Goal: Navigation & Orientation: Find specific page/section

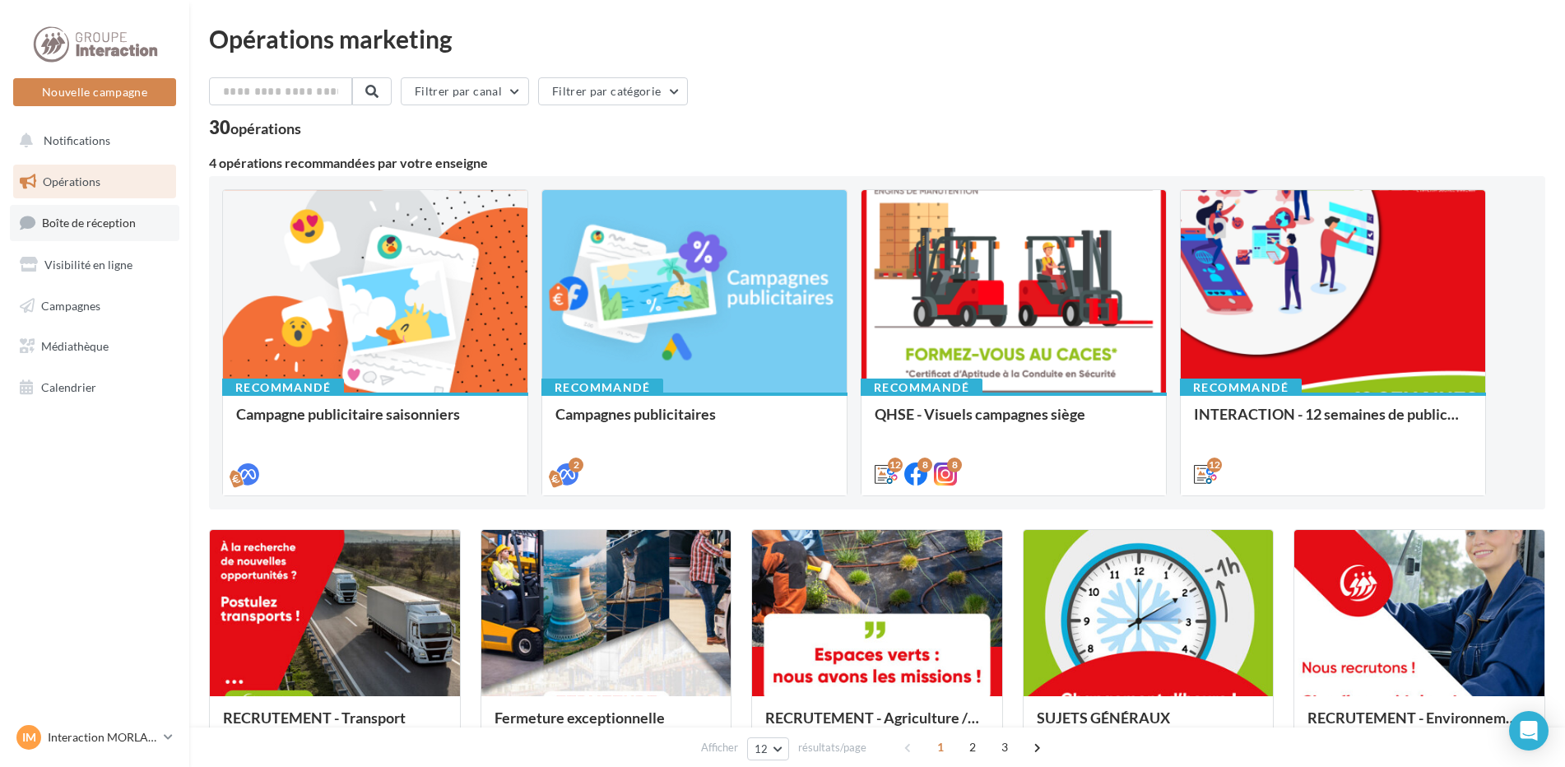
click at [72, 236] on link "Boîte de réception" at bounding box center [94, 222] width 169 height 35
click at [111, 218] on span "Boîte de réception" at bounding box center [89, 223] width 94 height 14
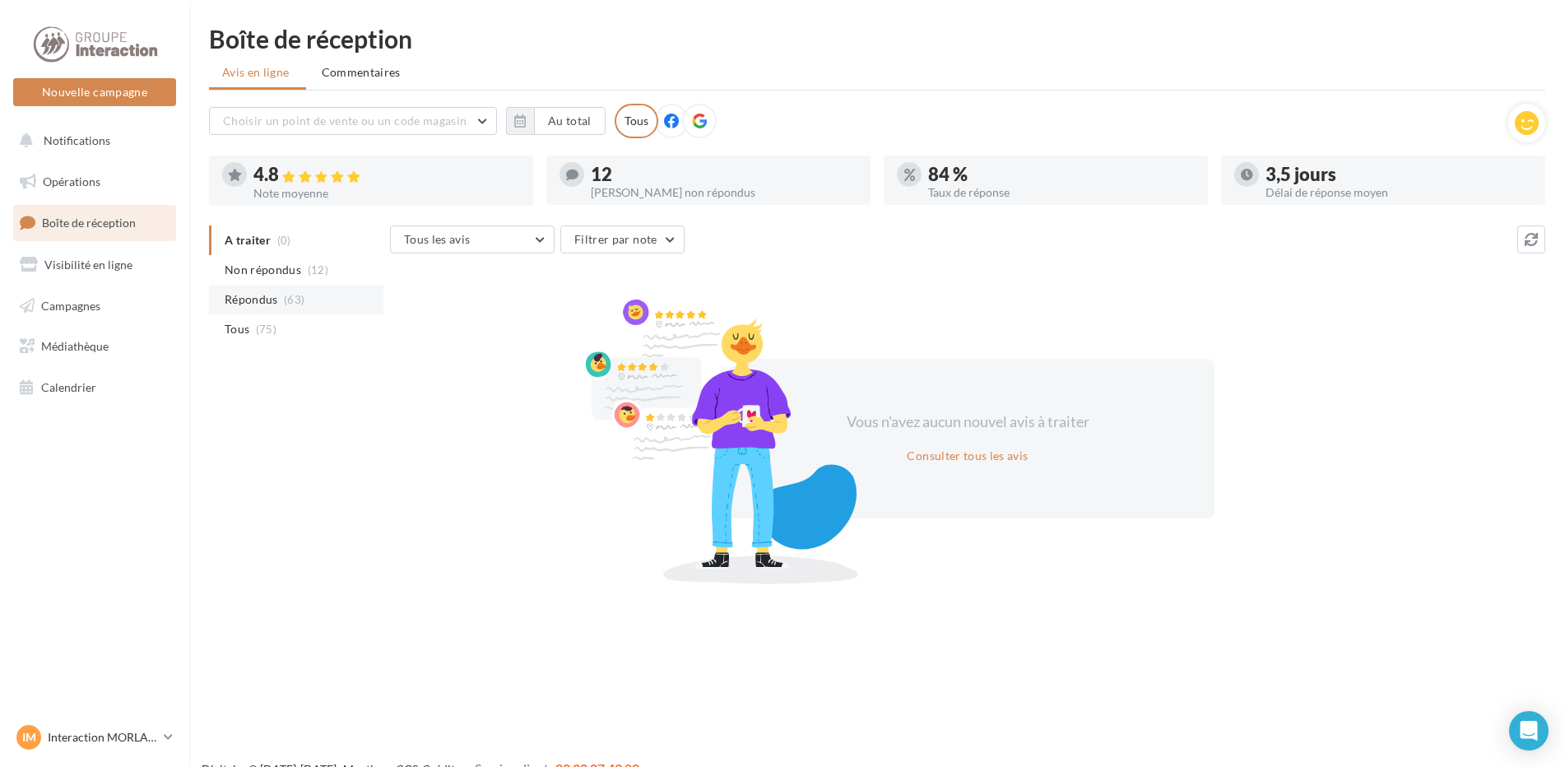
click at [273, 287] on li "Répondus (63)" at bounding box center [296, 300] width 174 height 30
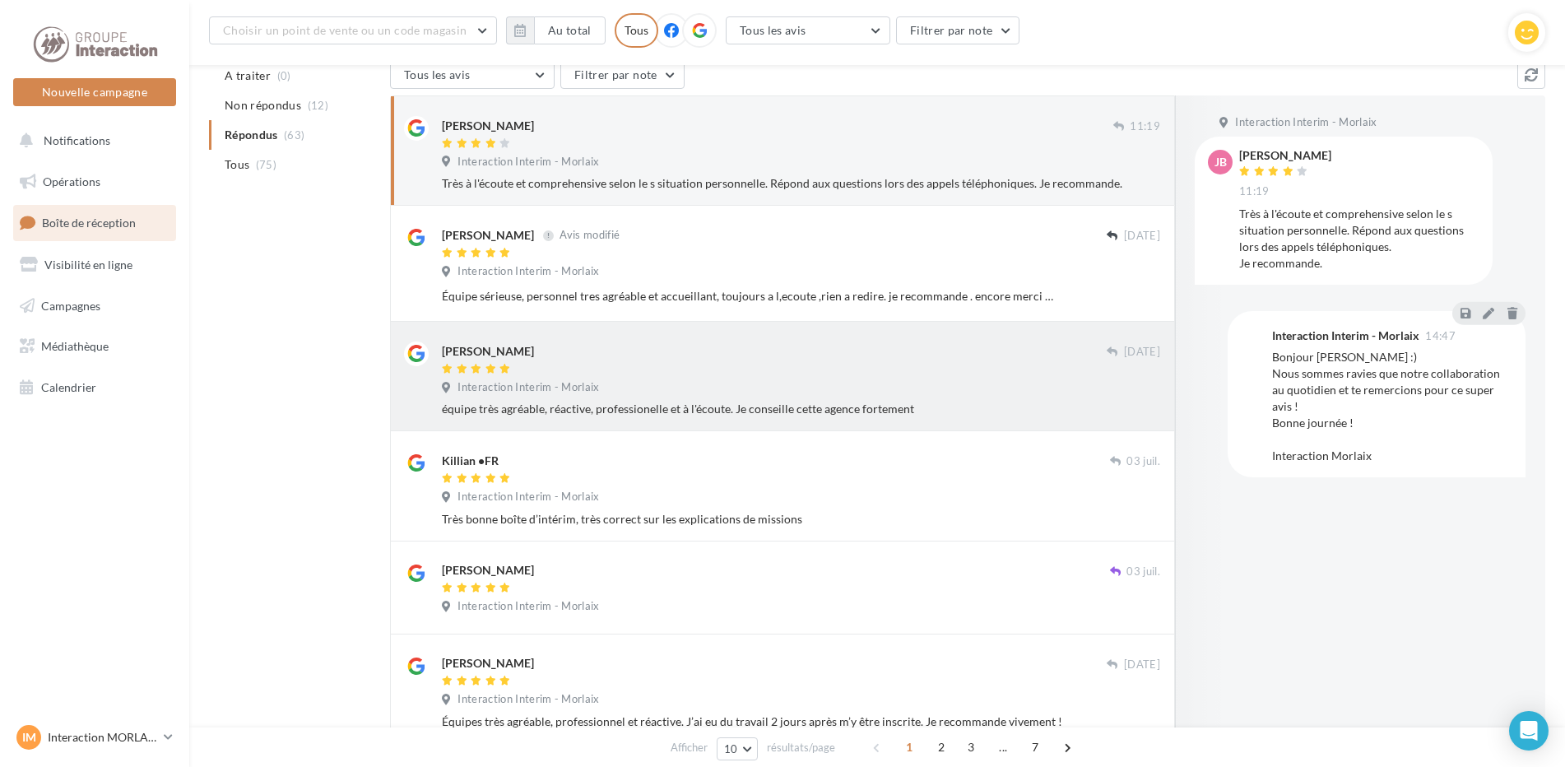
scroll to position [260, 0]
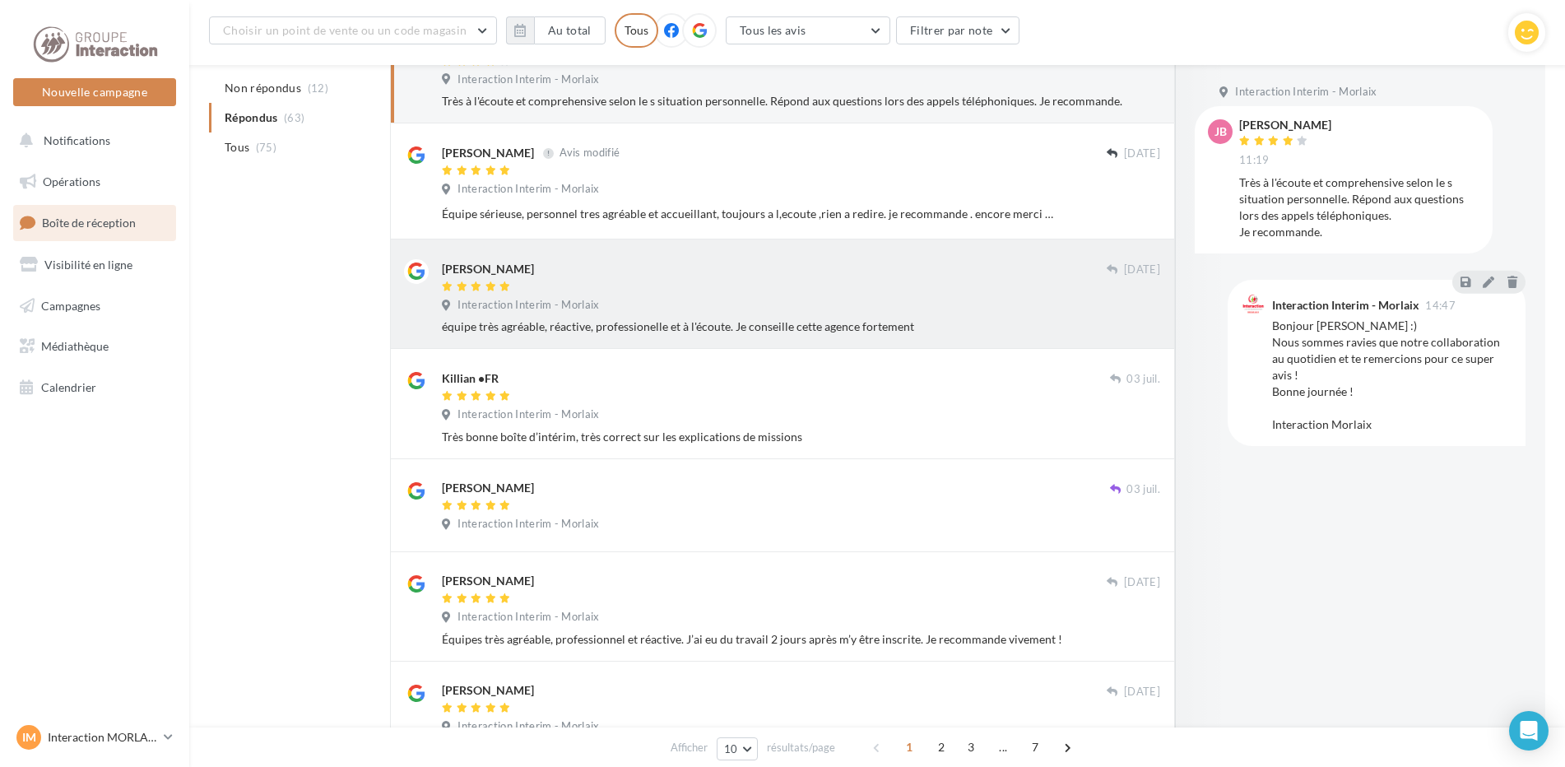
click at [636, 289] on div at bounding box center [774, 288] width 665 height 14
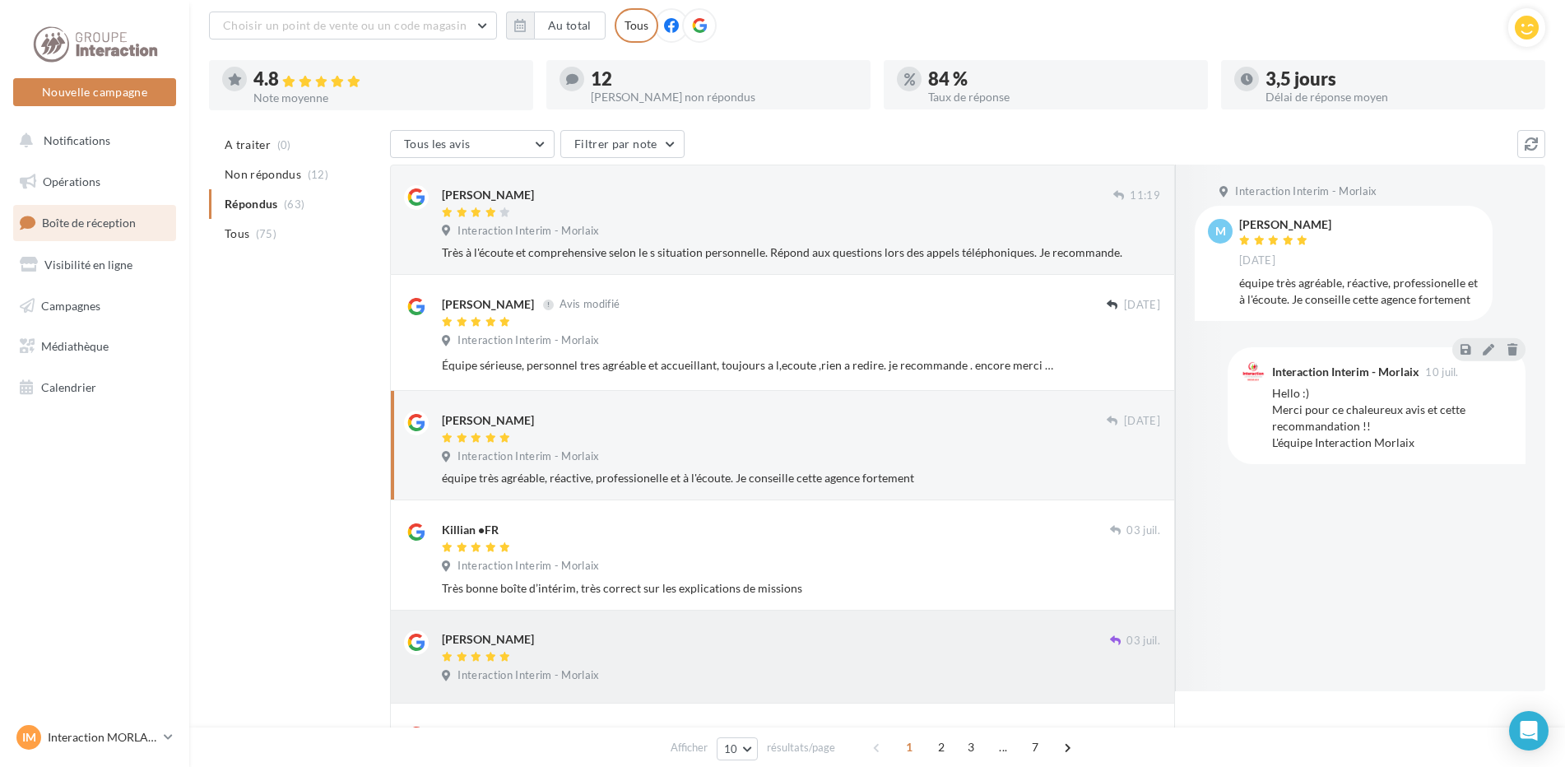
scroll to position [13, 0]
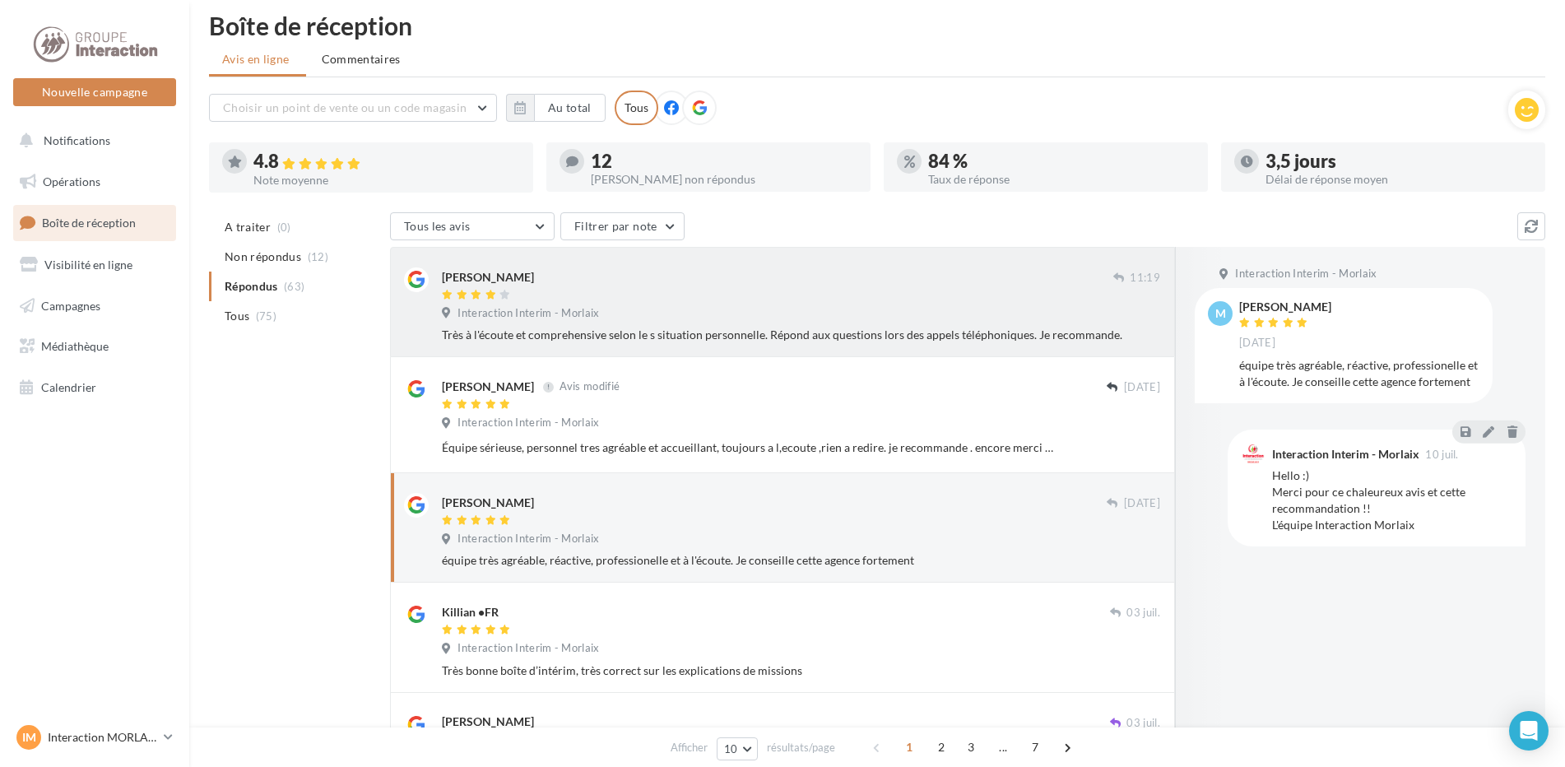
click at [620, 325] on div "Jocelyne Bouget 11:19 Interaction Interim - Morlaix Très à l'écoute et comprehe…" at bounding box center [801, 305] width 718 height 76
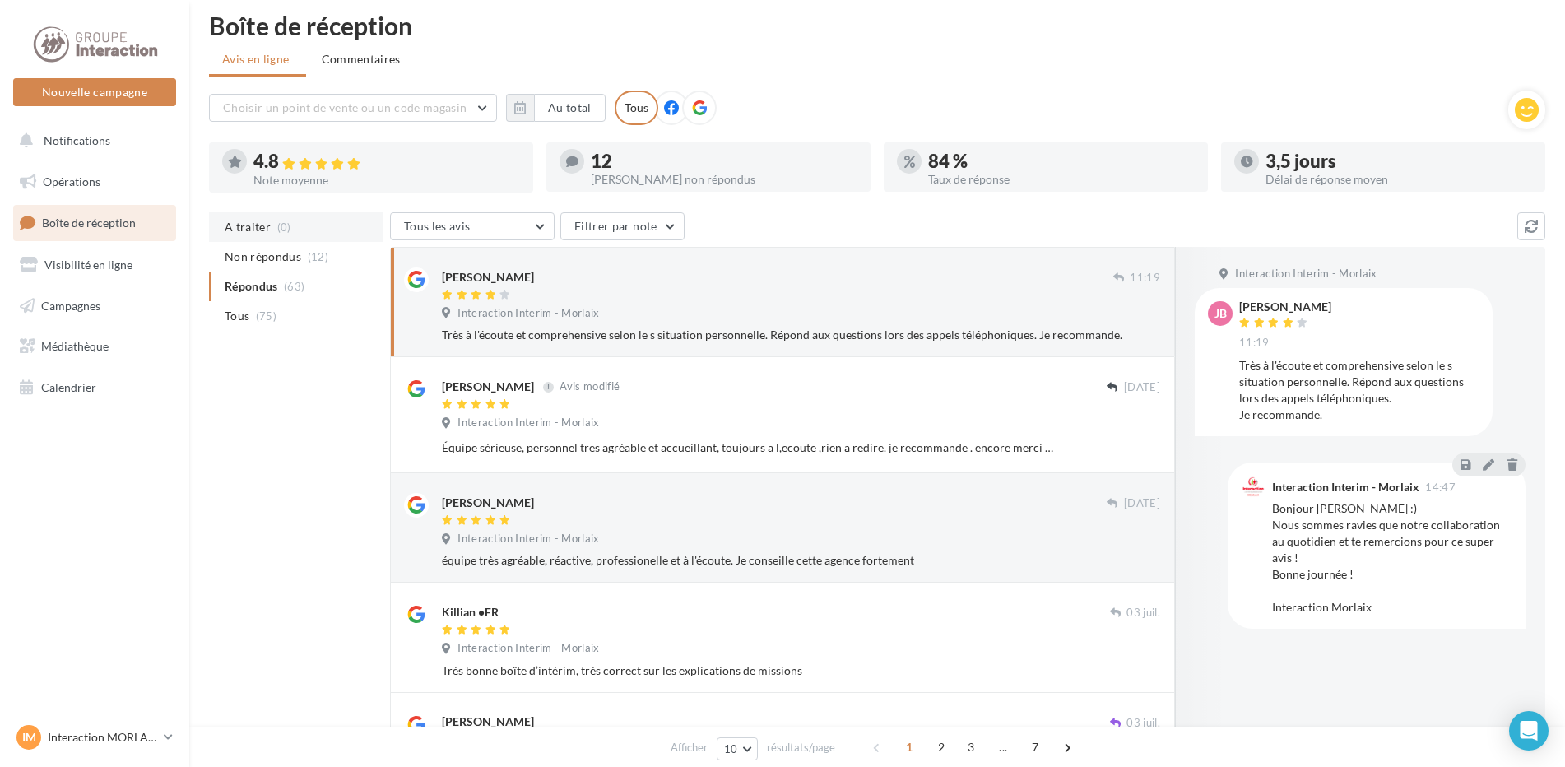
click at [322, 239] on li "A traiter (0)" at bounding box center [296, 227] width 174 height 30
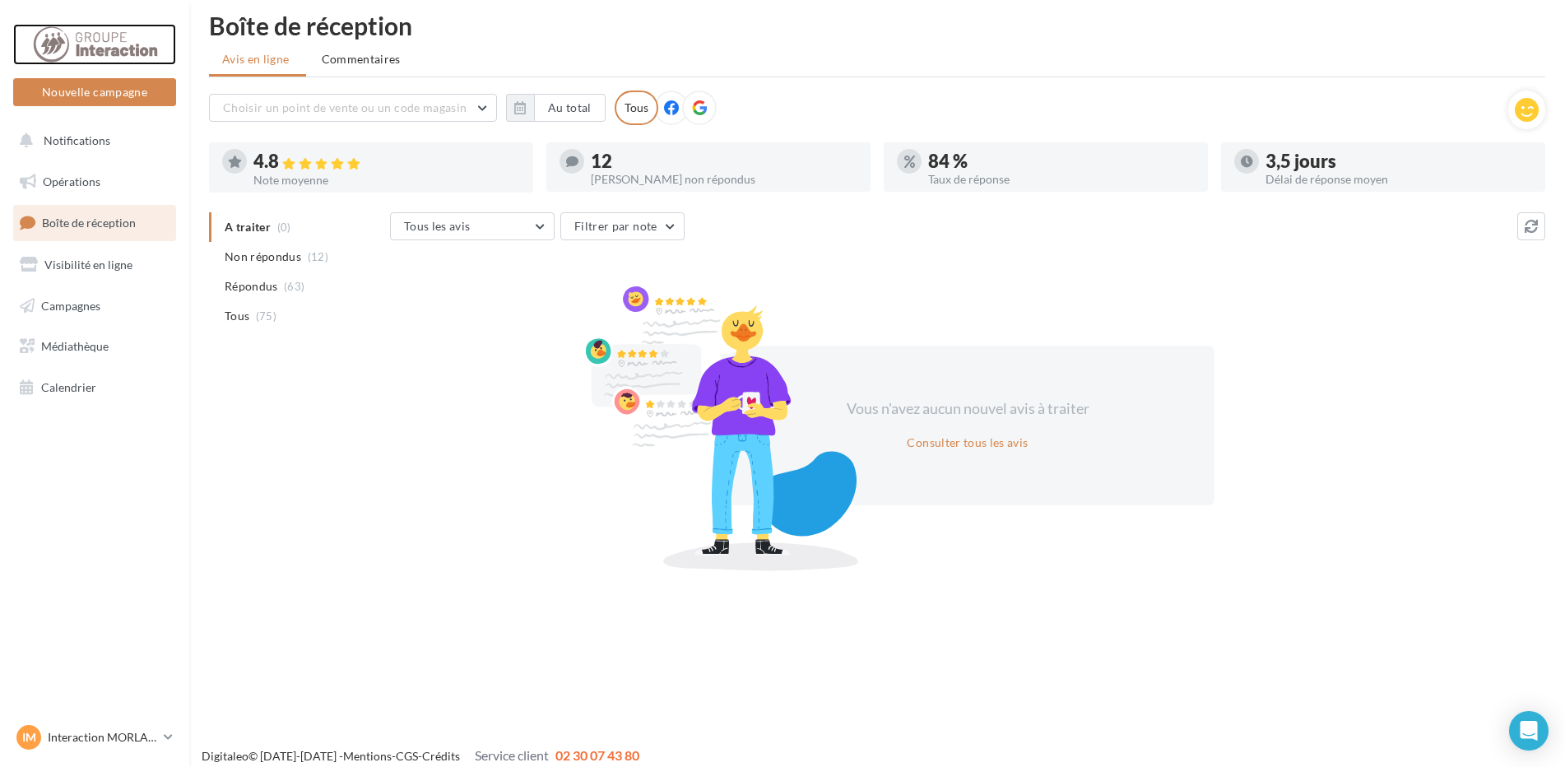
click at [99, 40] on div at bounding box center [95, 44] width 132 height 41
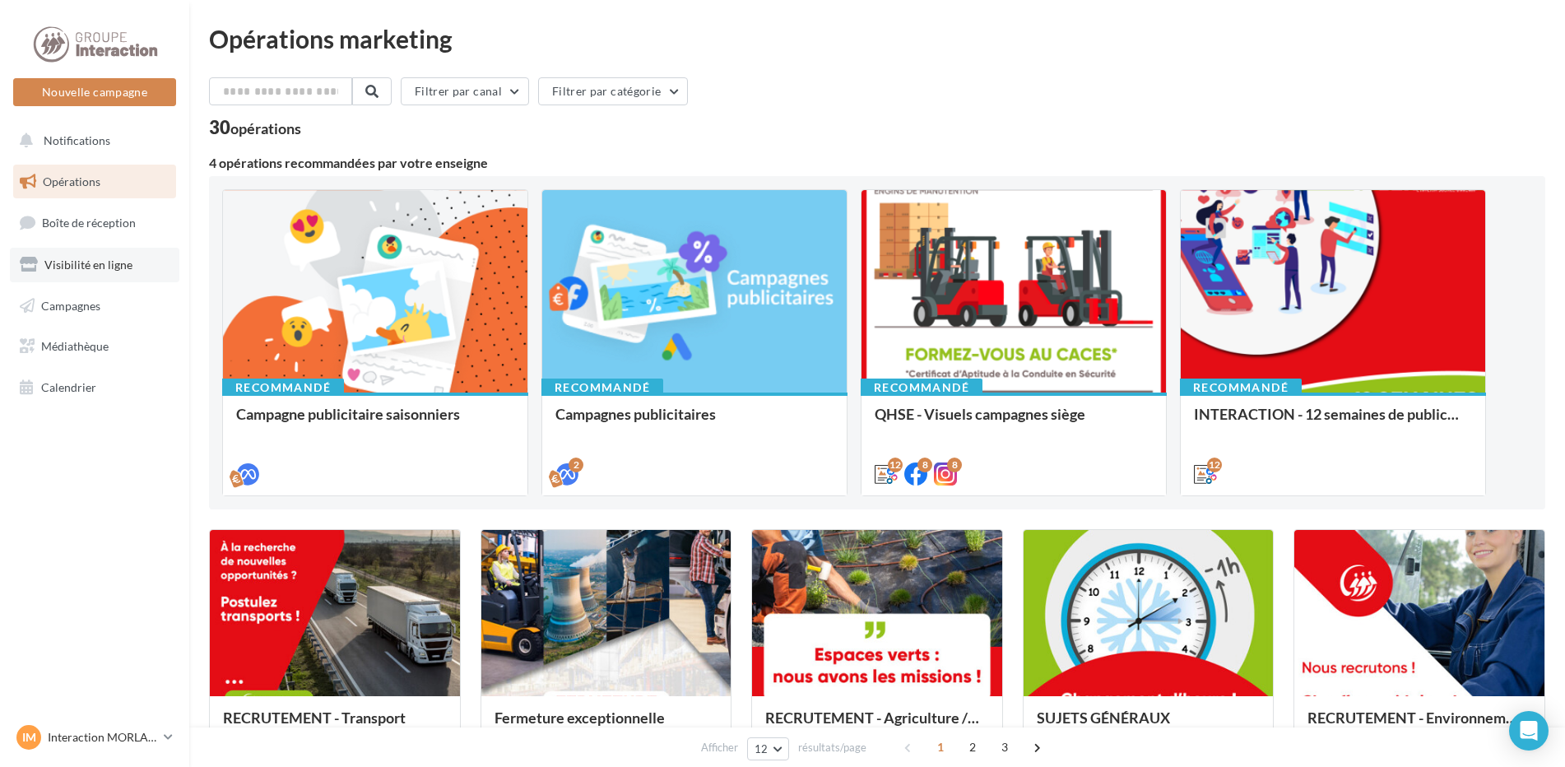
click at [150, 274] on link "Visibilité en ligne" at bounding box center [94, 265] width 169 height 35
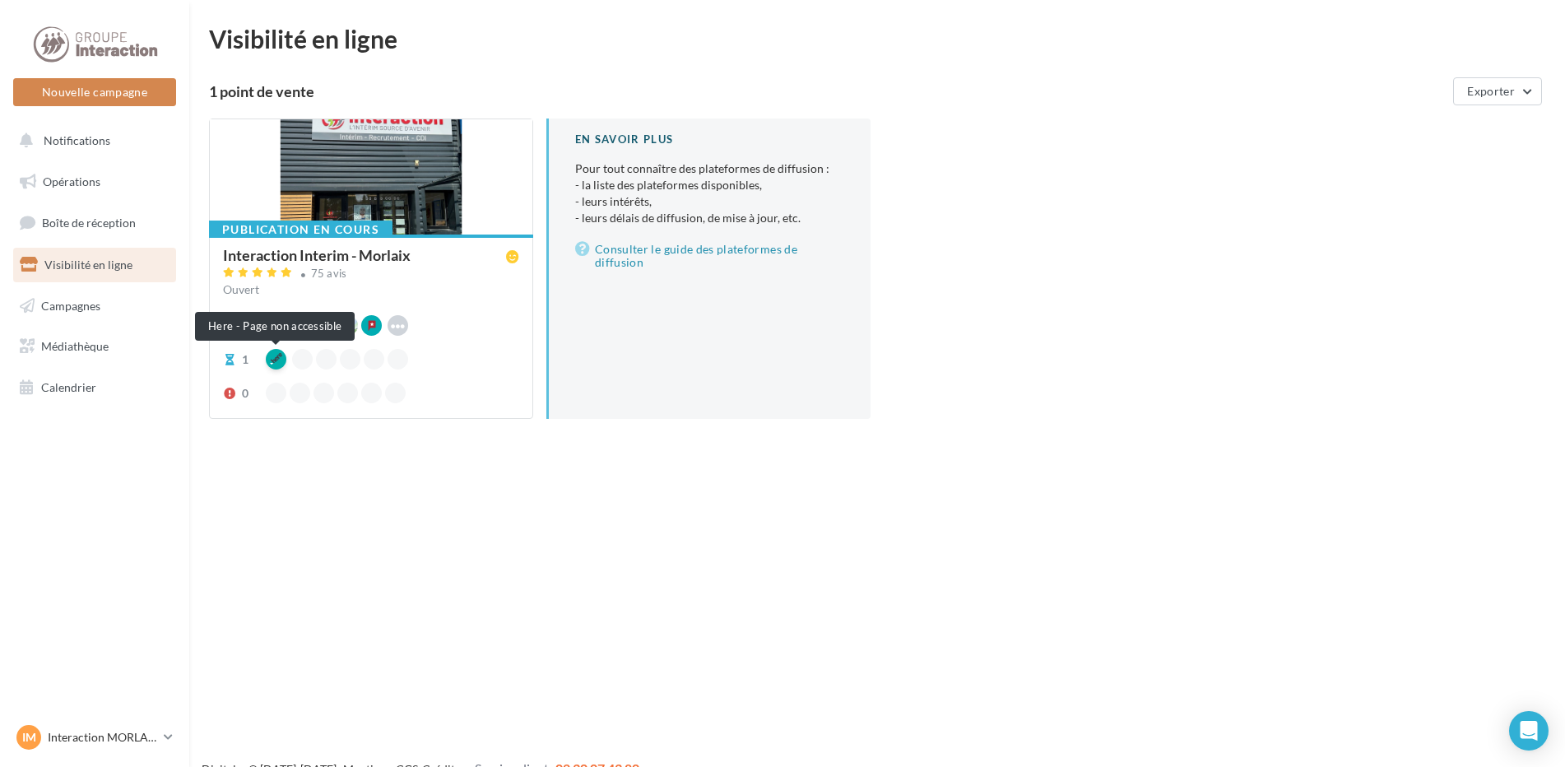
click at [275, 363] on div at bounding box center [276, 359] width 21 height 21
click at [275, 355] on div at bounding box center [276, 359] width 21 height 21
click at [279, 367] on div at bounding box center [276, 359] width 21 height 21
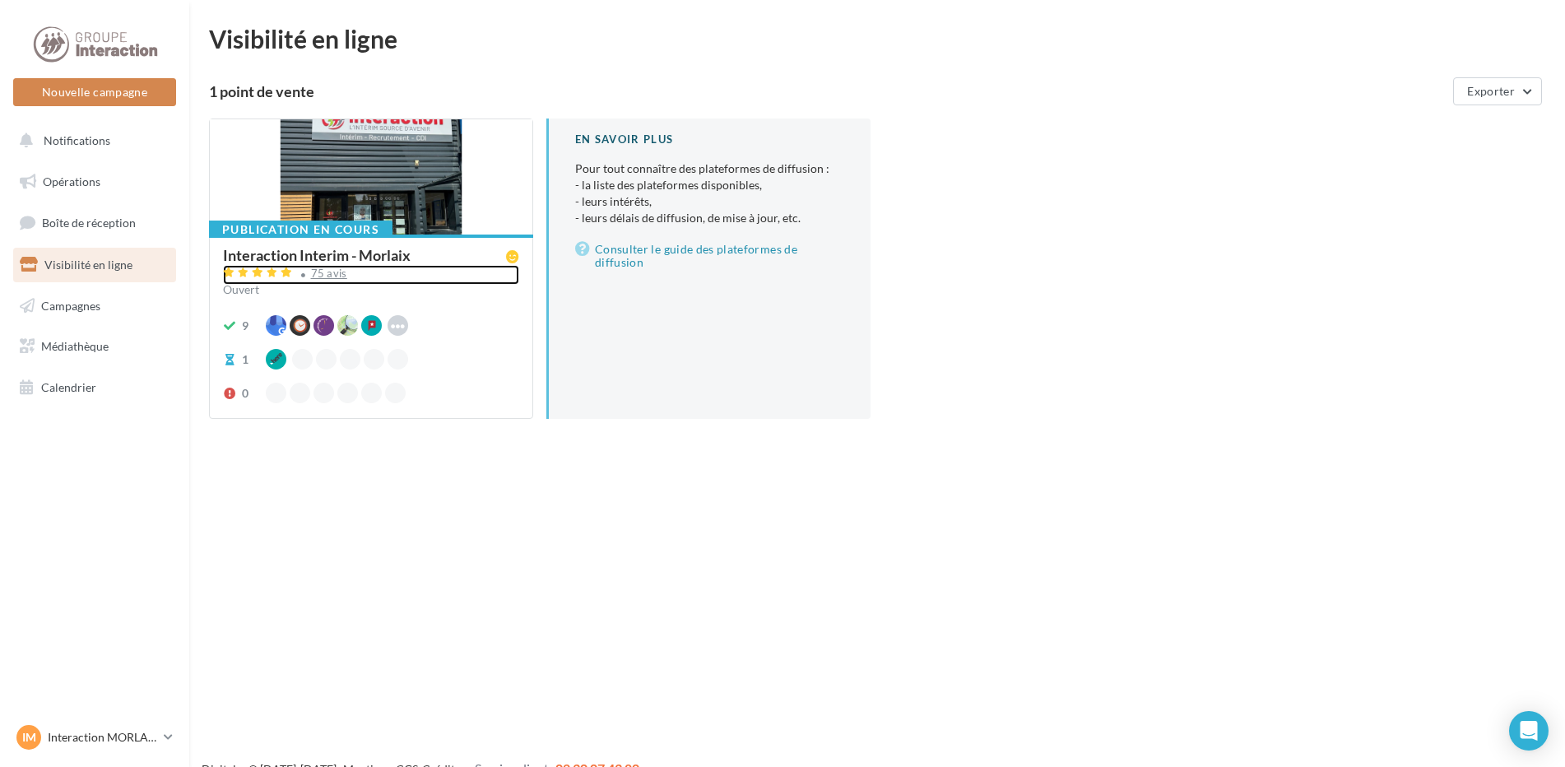
click at [341, 276] on div "75 avis" at bounding box center [329, 273] width 36 height 11
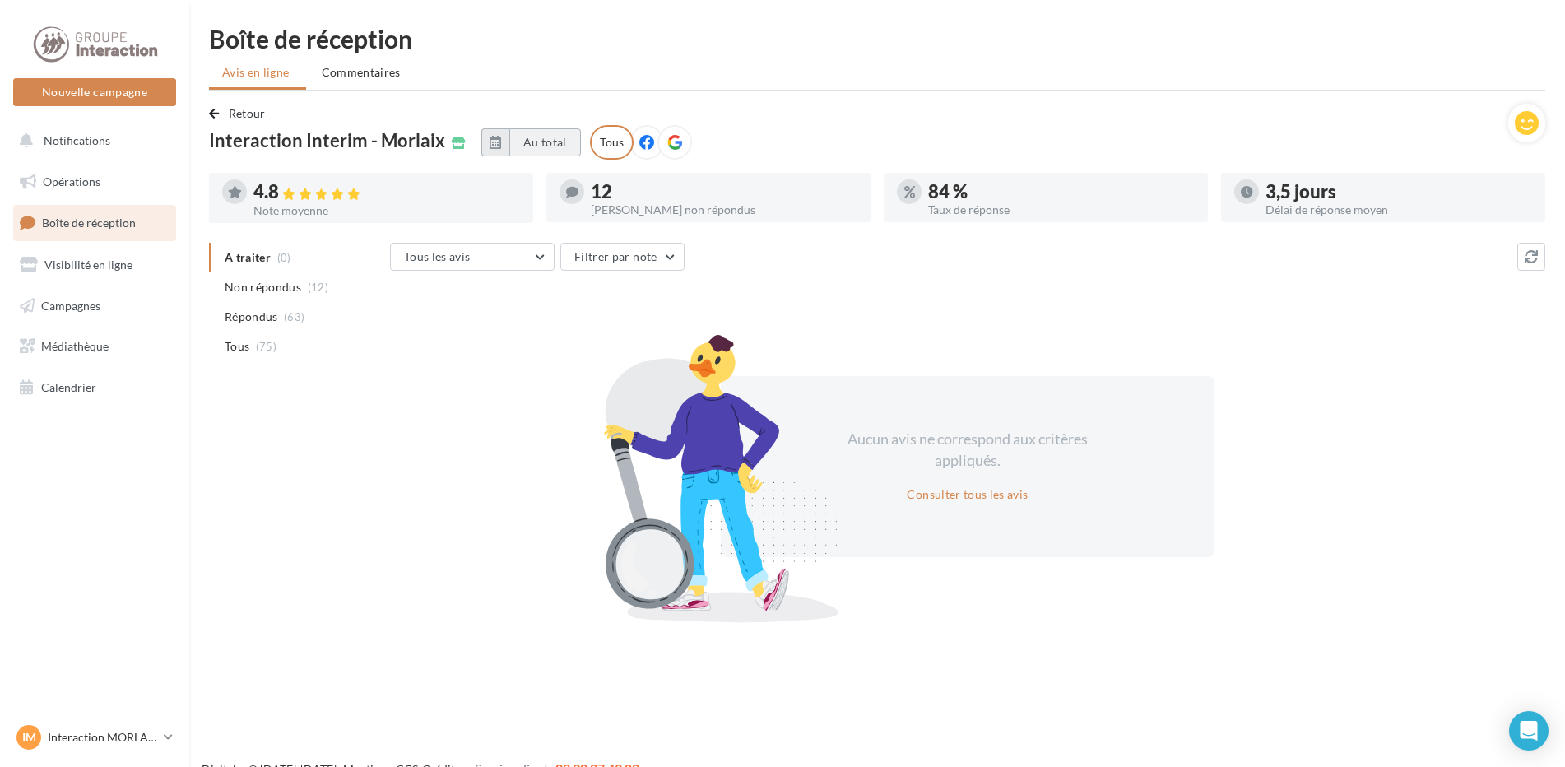
click at [528, 145] on button "Au total" at bounding box center [545, 142] width 72 height 28
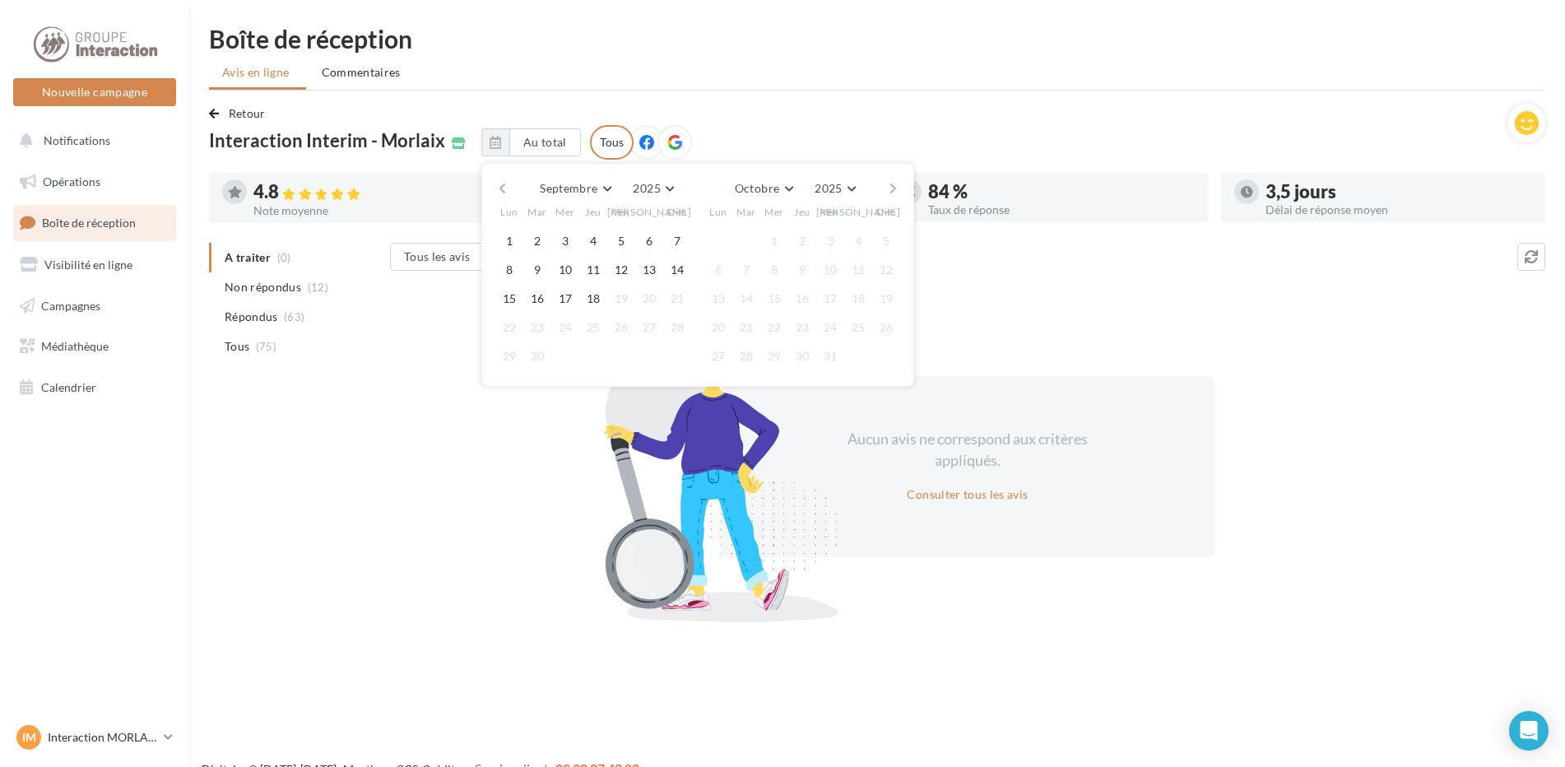
click at [745, 140] on div "Retour Interaction Interim - Morlaix Au total Septembre Janvier Février Mars Av…" at bounding box center [858, 132] width 1299 height 56
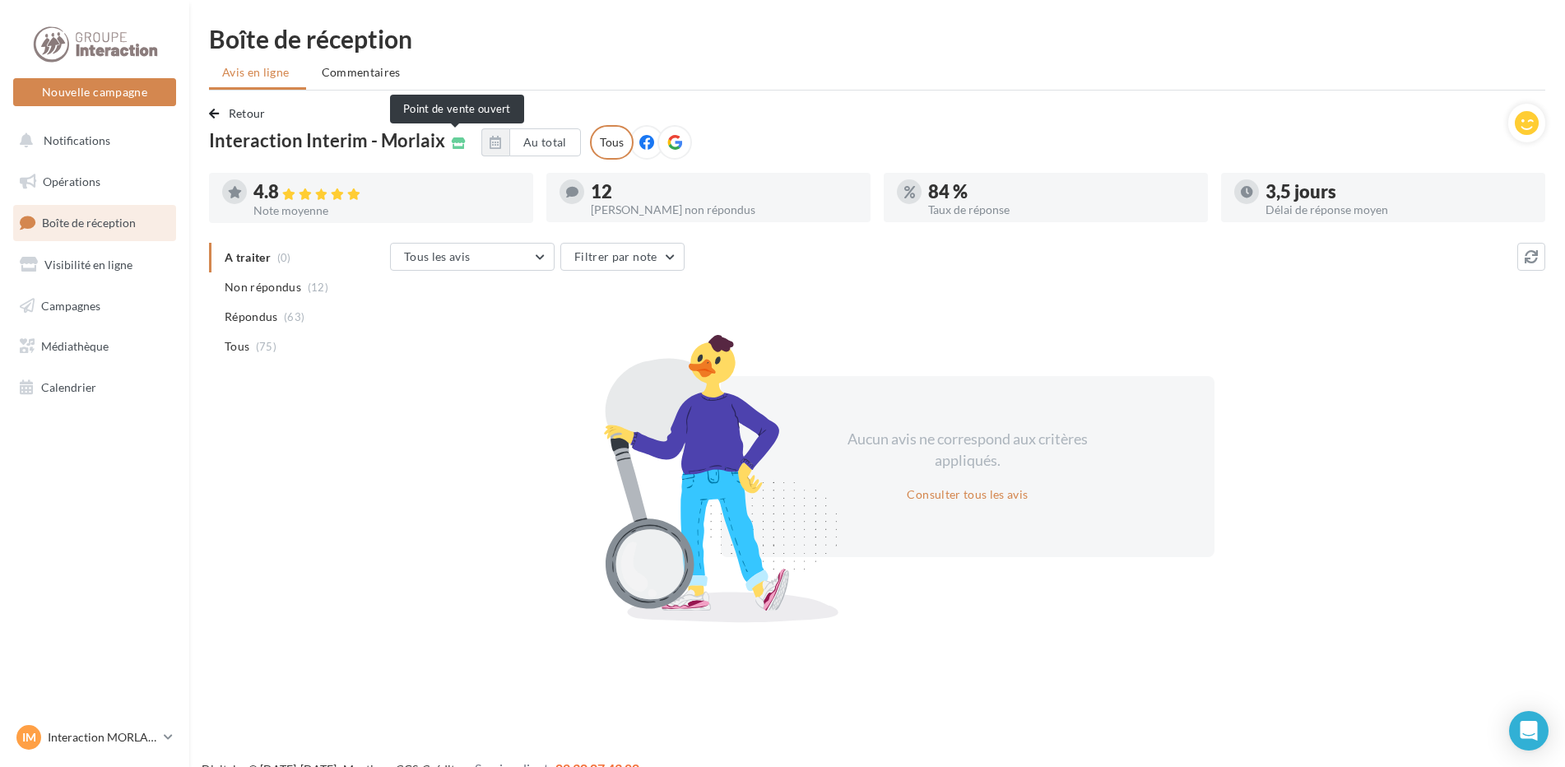
click at [453, 142] on icon at bounding box center [459, 143] width 14 height 12
click at [453, 141] on icon at bounding box center [459, 143] width 14 height 12
click at [81, 388] on span "Calendrier" at bounding box center [68, 387] width 55 height 14
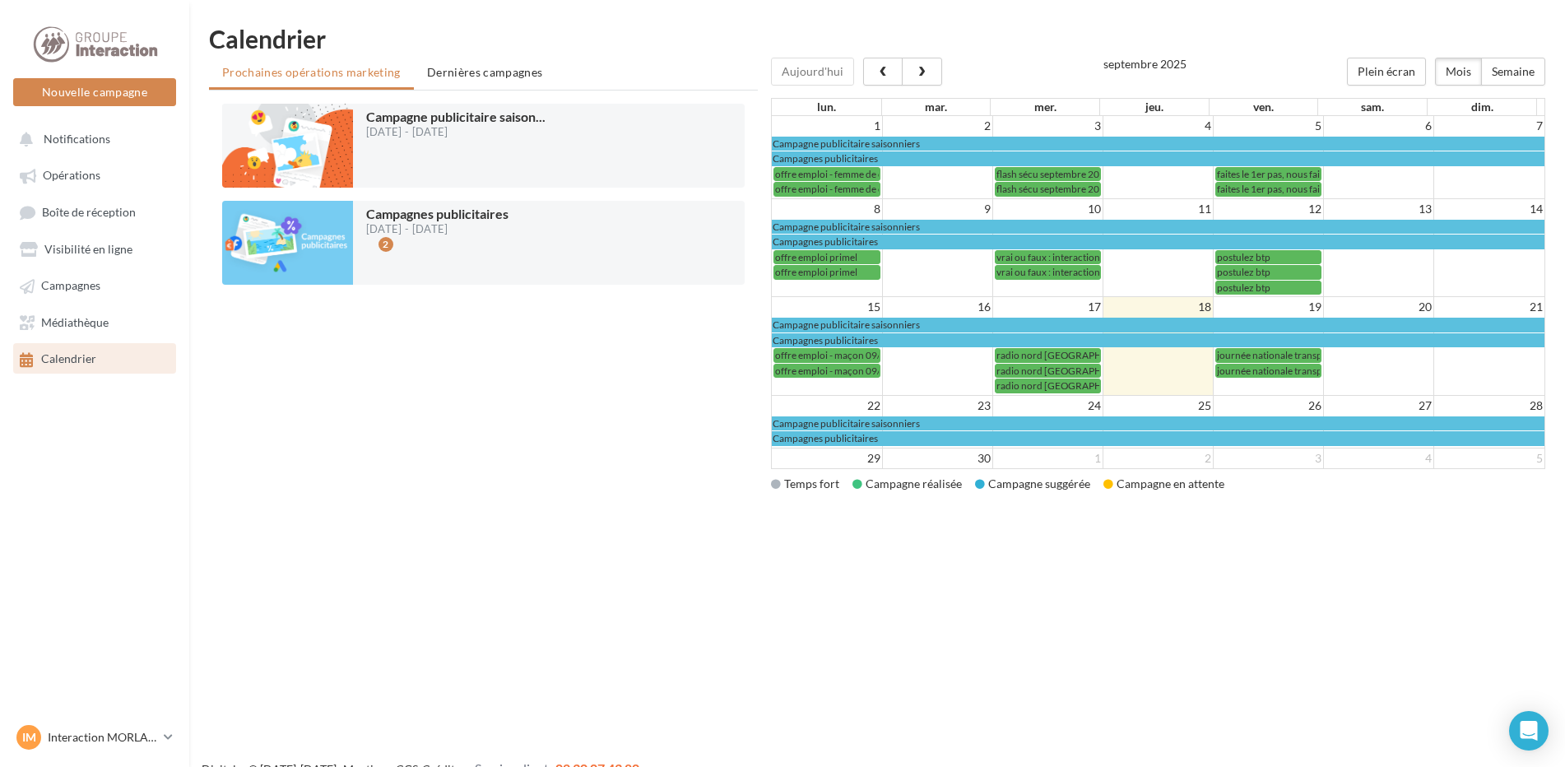
scroll to position [84, 0]
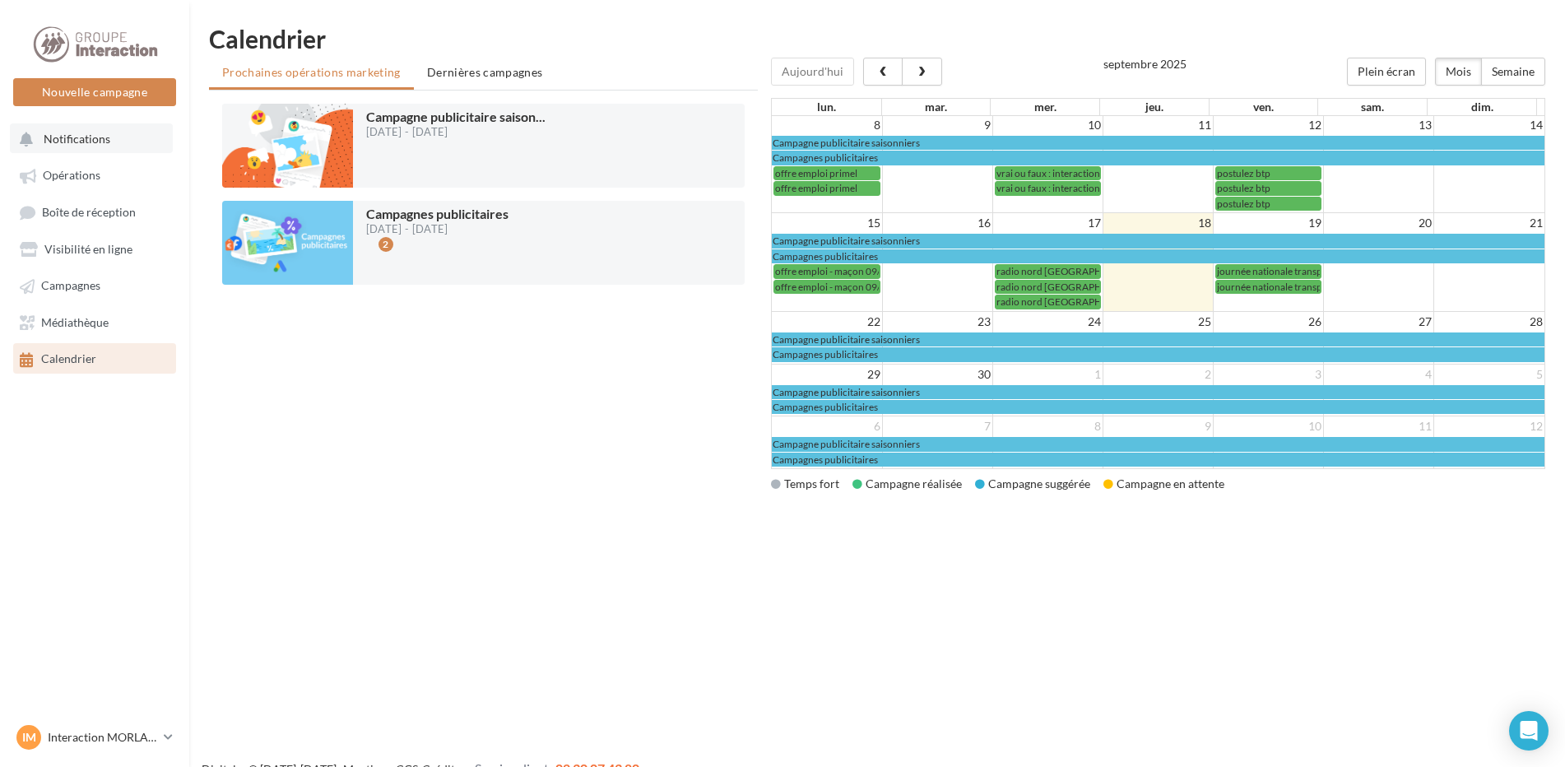
click at [97, 140] on span "Notifications" at bounding box center [77, 139] width 67 height 14
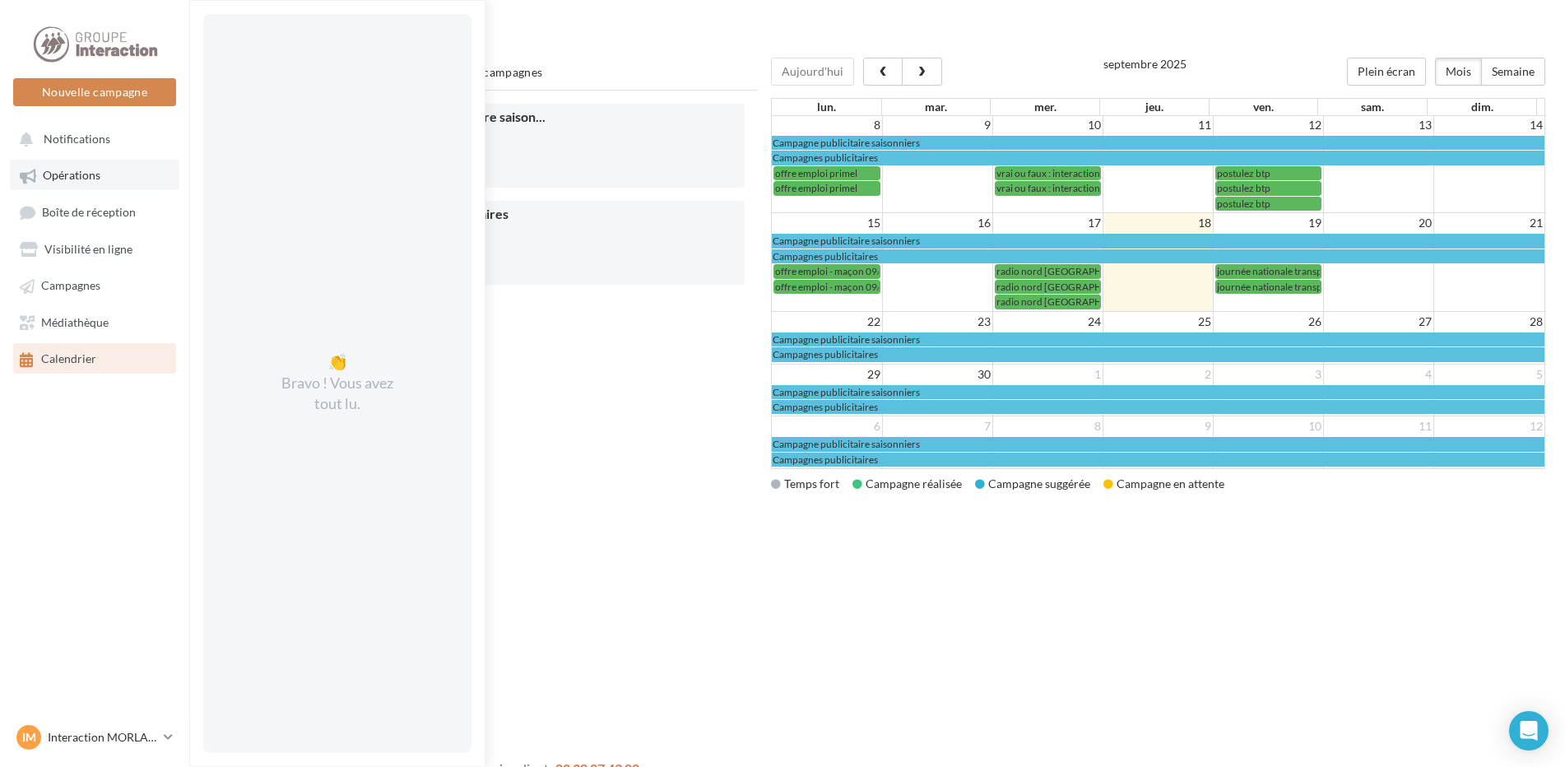
click at [95, 175] on span "Opérations" at bounding box center [72, 176] width 58 height 14
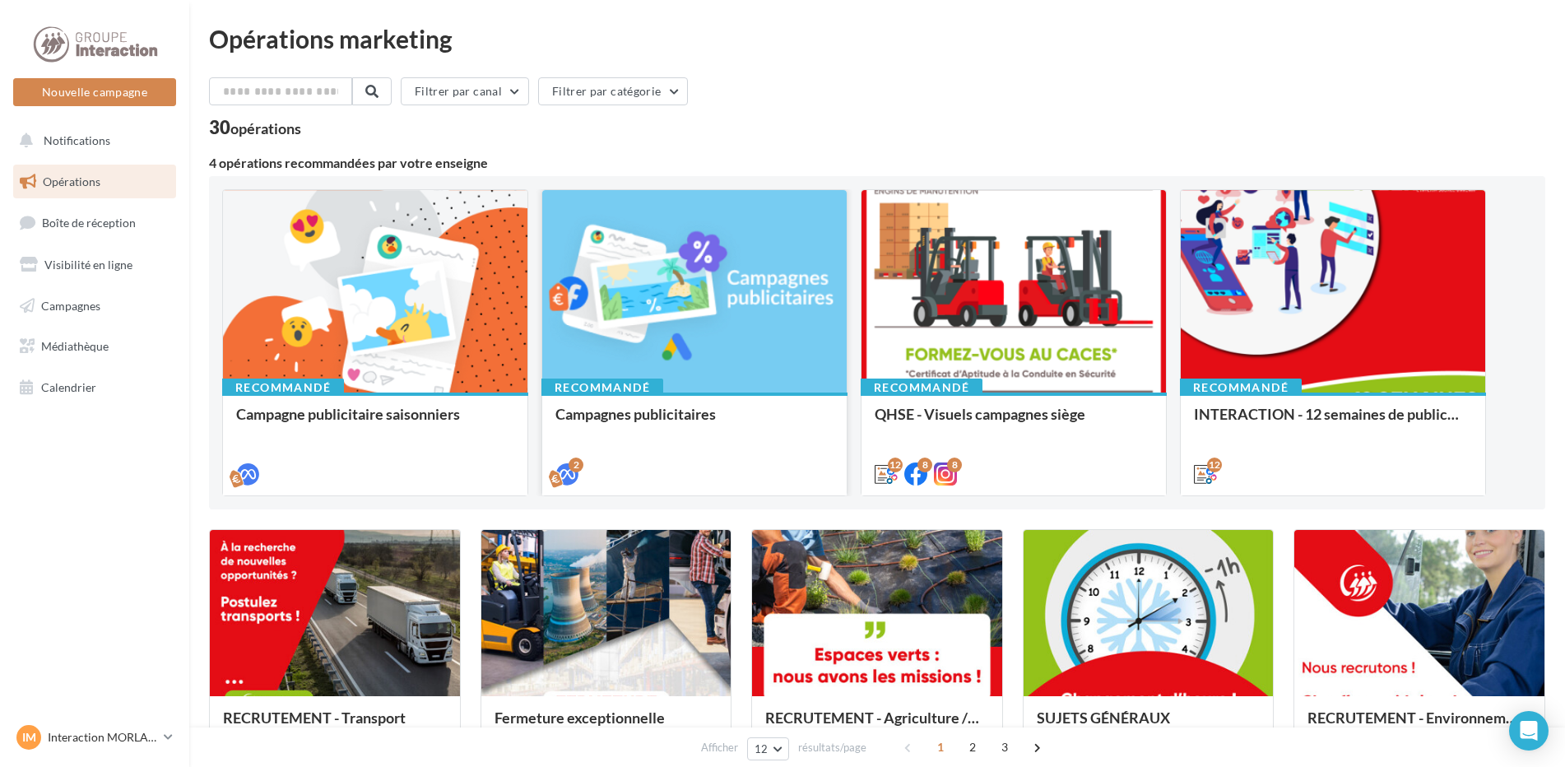
click at [659, 267] on div at bounding box center [694, 292] width 304 height 204
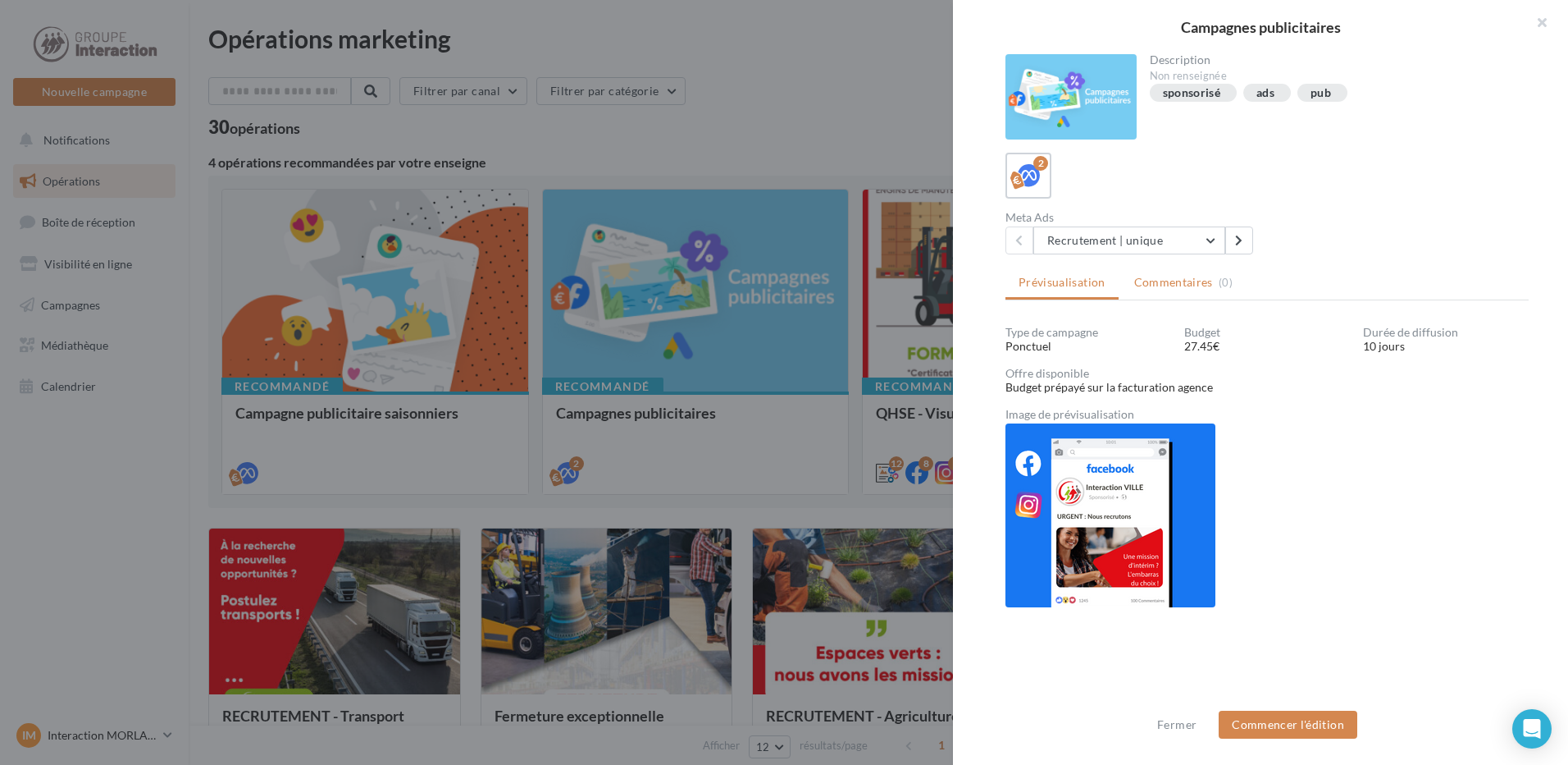
click at [1172, 286] on span "Commentaires" at bounding box center [1173, 282] width 79 height 16
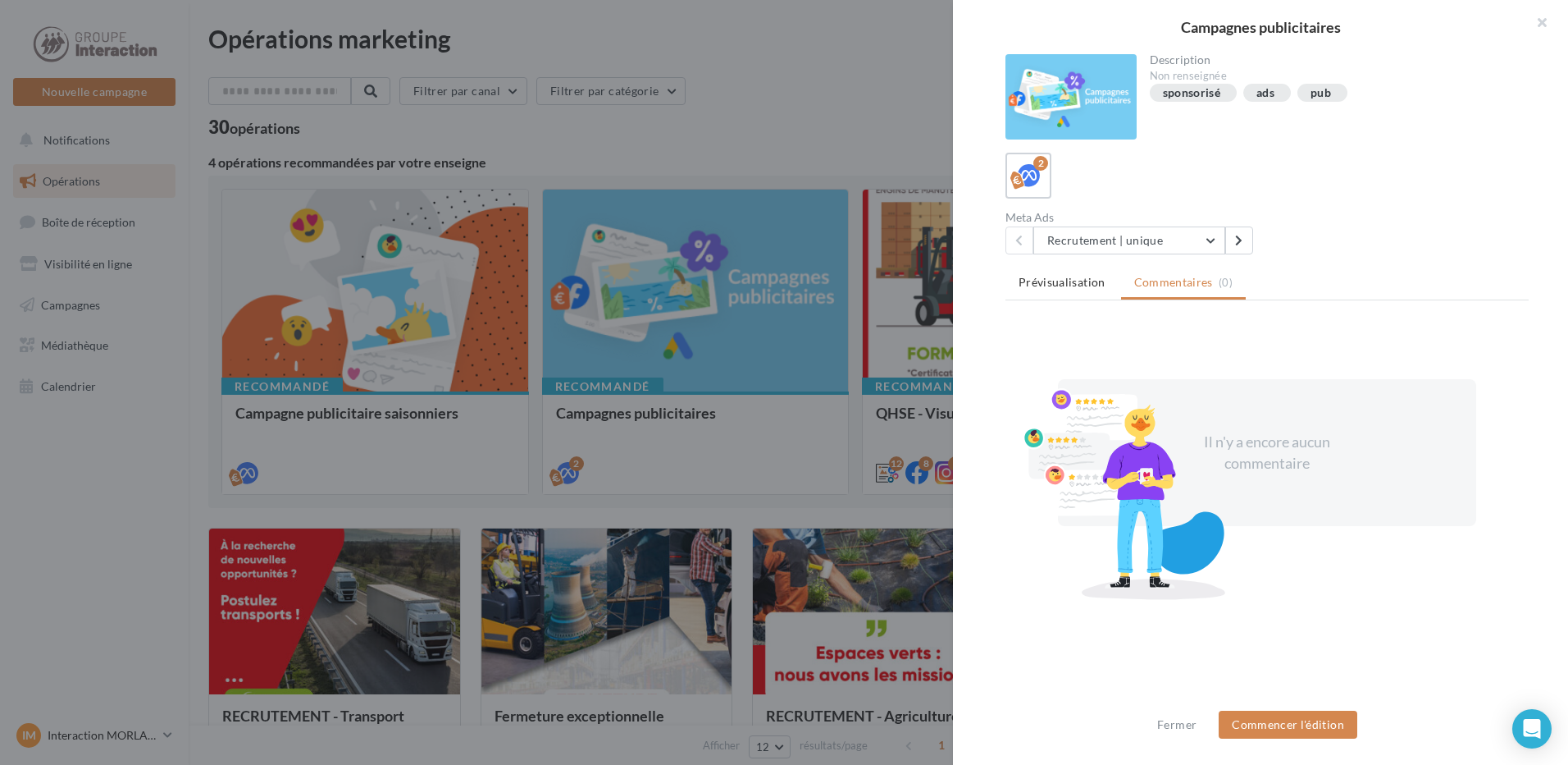
click at [1080, 298] on ul "Prévisualisation Commentaires (0)" at bounding box center [1267, 283] width 523 height 33
click at [1080, 291] on li "Prévisualisation" at bounding box center [1063, 282] width 114 height 30
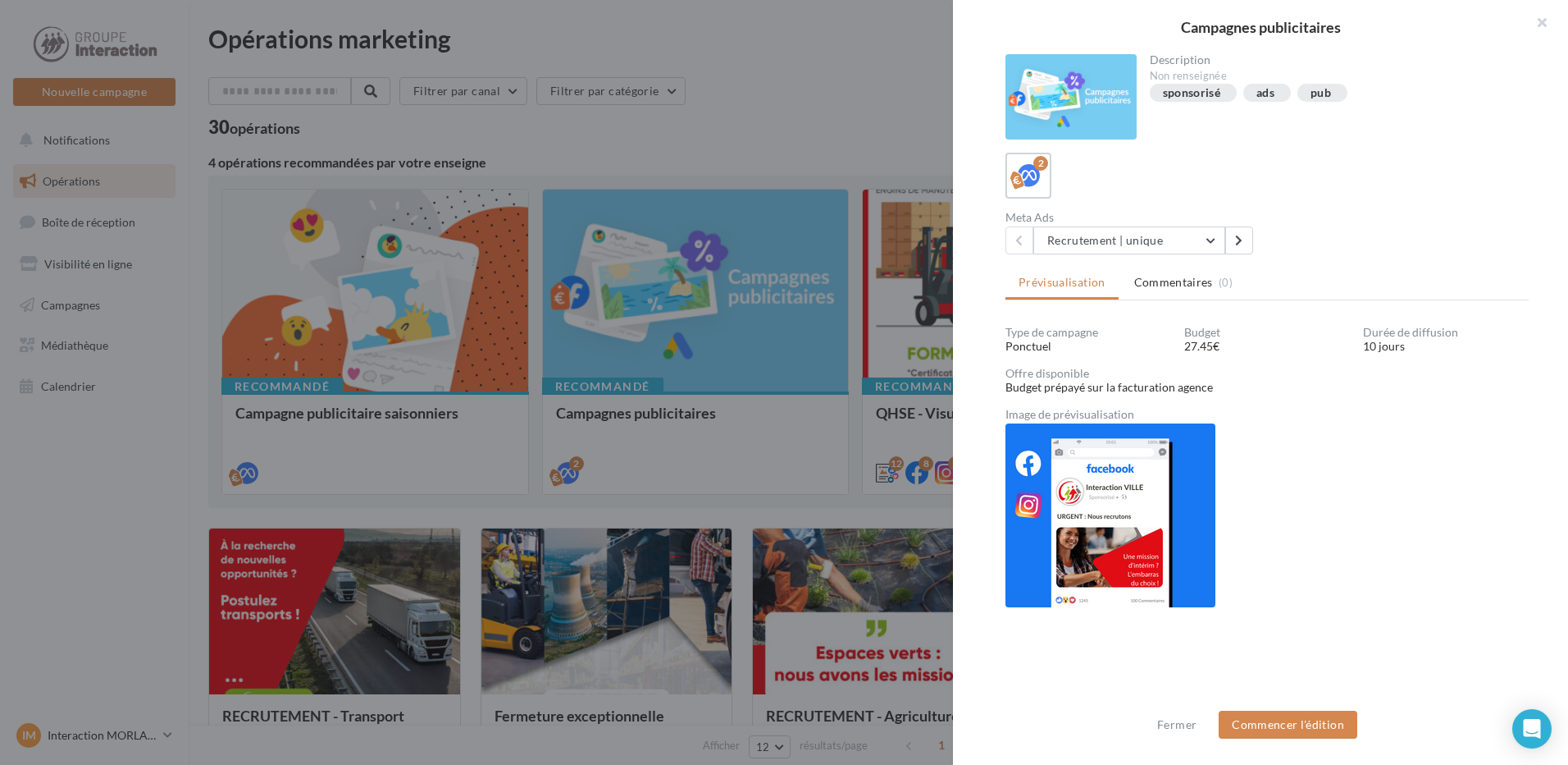
click at [1135, 255] on div "Description Non renseignée sponsorisé ads pub 2 Meta Ads Recrutement | unique R…" at bounding box center [1267, 383] width 628 height 658
click at [1140, 243] on button "Recrutement | unique" at bounding box center [1129, 240] width 192 height 28
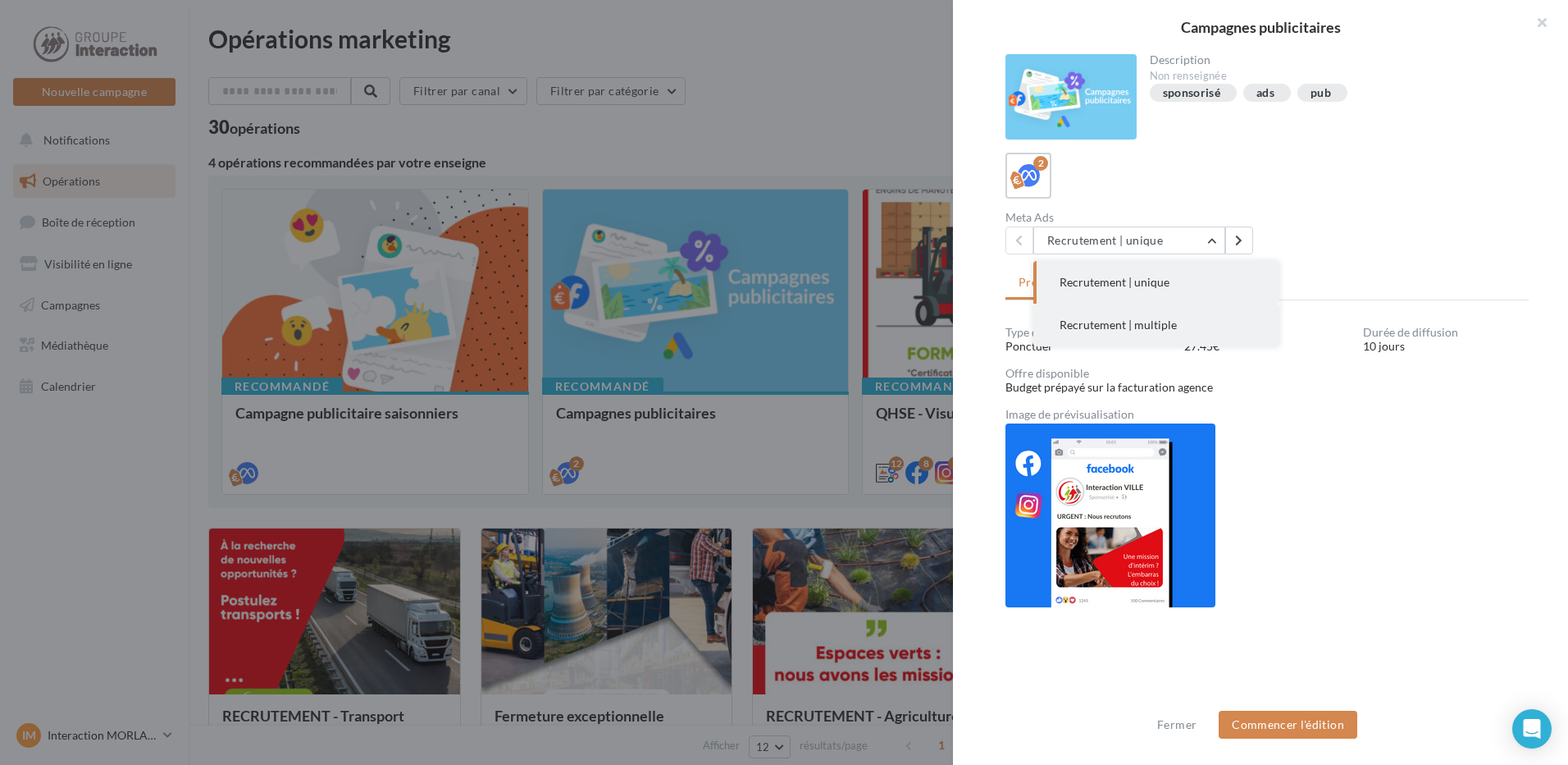
click at [1131, 315] on button "Recrutement | multiple" at bounding box center [1156, 324] width 246 height 43
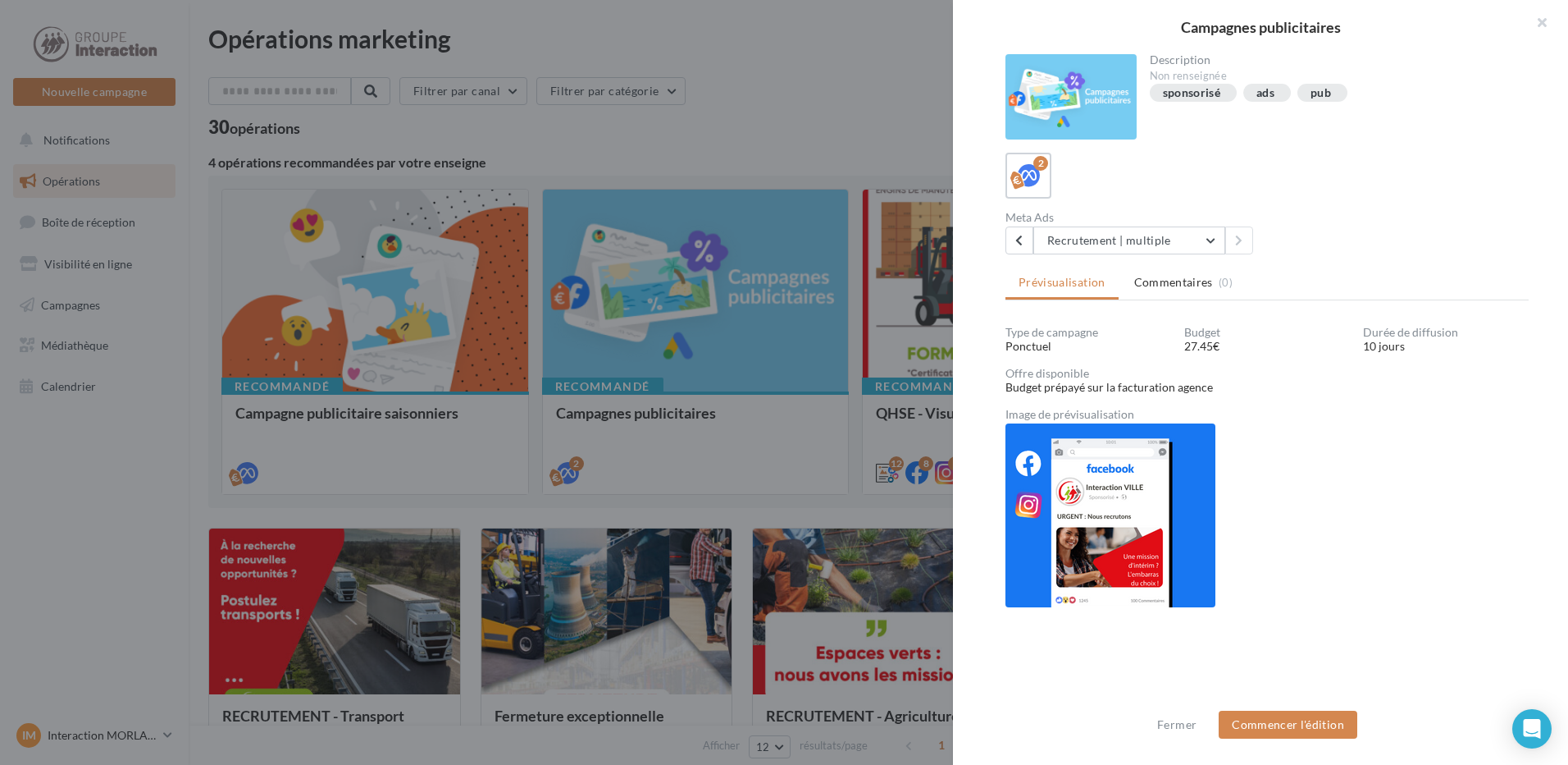
scroll to position [2, 0]
click at [1173, 243] on button "Recrutement | multiple" at bounding box center [1129, 238] width 192 height 28
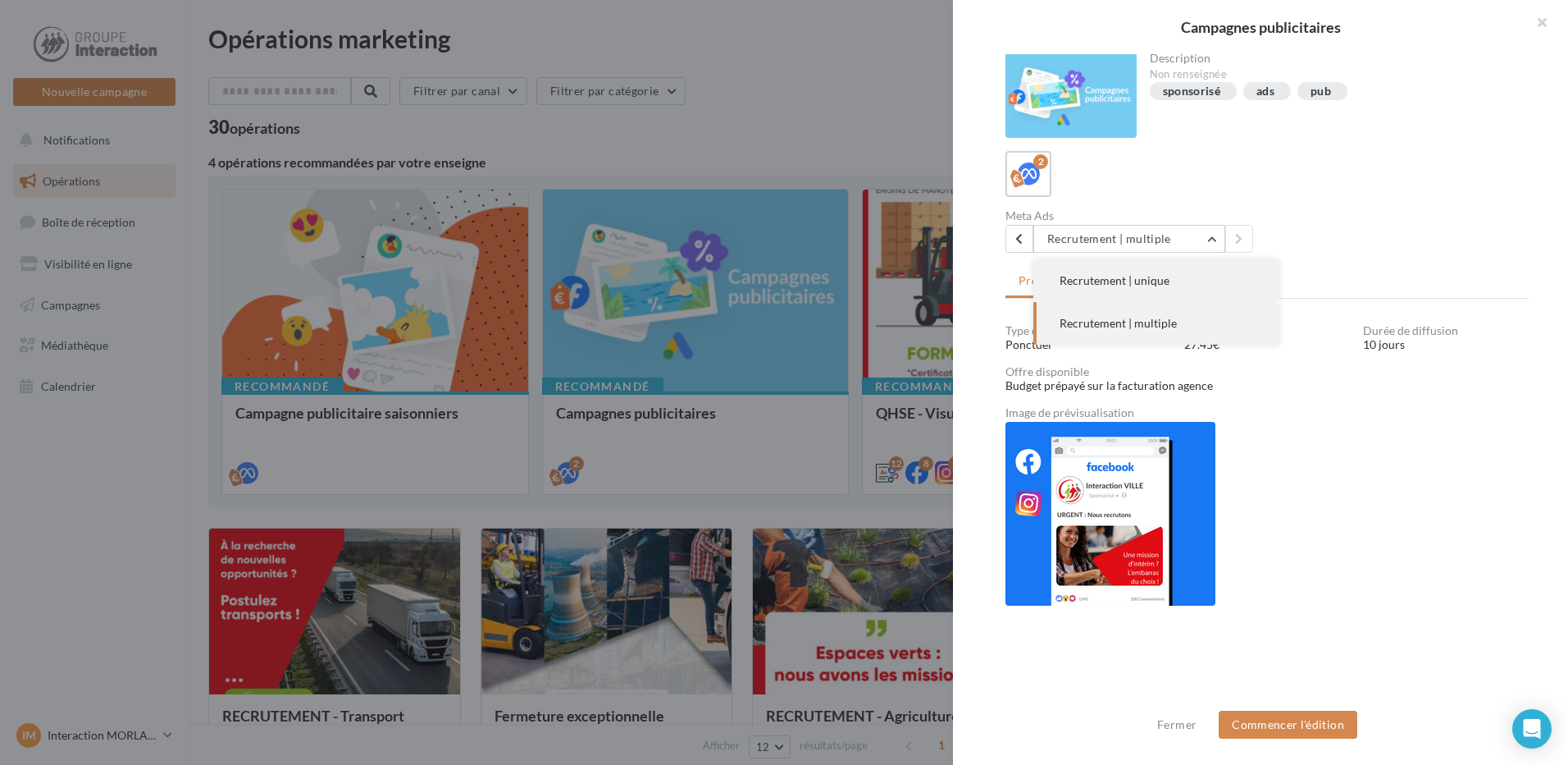
click at [1154, 275] on span "Recrutement | unique" at bounding box center [1114, 280] width 110 height 14
